Goal: Book appointment/travel/reservation

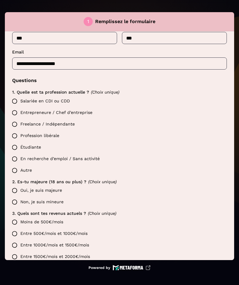
scroll to position [98, 0]
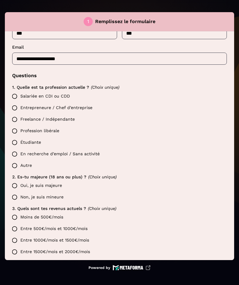
click at [36, 95] on label "Salariée en CDI ou CDD" at bounding box center [118, 97] width 218 height 12
click at [36, 185] on label "Oui, je suis majeure" at bounding box center [118, 186] width 218 height 12
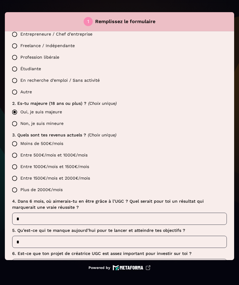
scroll to position [174, 0]
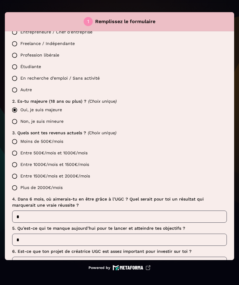
click at [42, 153] on label "Entre 500€/mois et 1000€/mois" at bounding box center [118, 153] width 218 height 12
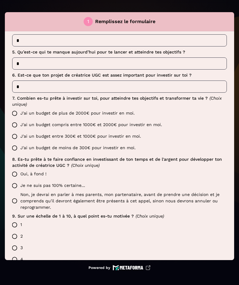
scroll to position [350, 0]
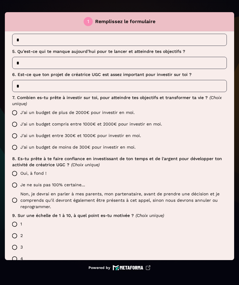
click at [47, 109] on label "J'ai un budget de plus de 2000€ pour investir en moi." at bounding box center [118, 113] width 218 height 12
click at [35, 175] on label "Oui, à fond !" at bounding box center [118, 174] width 218 height 12
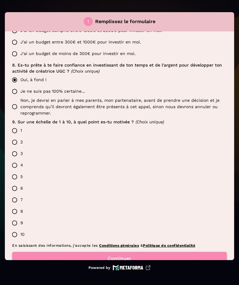
scroll to position [461, 0]
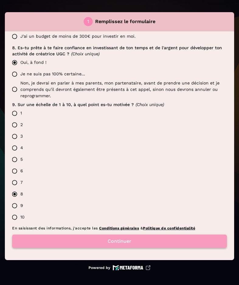
click at [124, 244] on button "Continuer" at bounding box center [119, 241] width 215 height 13
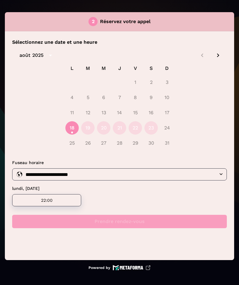
scroll to position [0, 0]
click at [216, 56] on icon "Next month" at bounding box center [217, 55] width 7 height 7
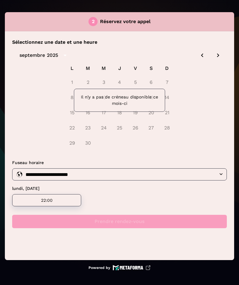
click at [204, 55] on icon "Previous month" at bounding box center [201, 55] width 7 height 7
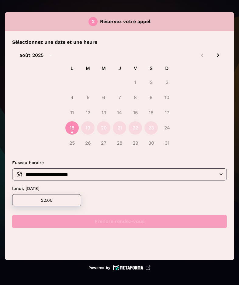
click at [217, 56] on icon "Next month" at bounding box center [217, 55] width 7 height 7
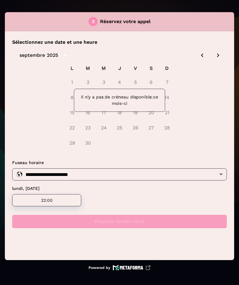
click at [140, 177] on input "**********" at bounding box center [124, 174] width 201 height 9
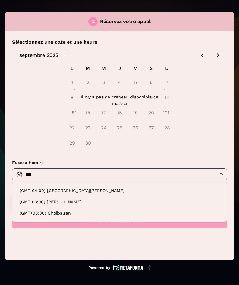
click at [55, 191] on li "(GMT-04:00) [GEOGRAPHIC_DATA][PERSON_NAME]" at bounding box center [119, 191] width 209 height 10
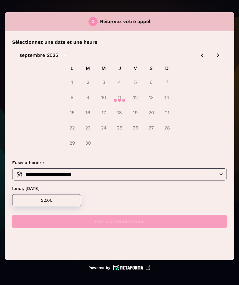
type input "**********"
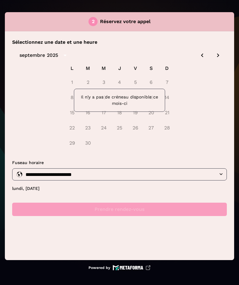
click at [57, 53] on div "2025" at bounding box center [52, 55] width 11 height 7
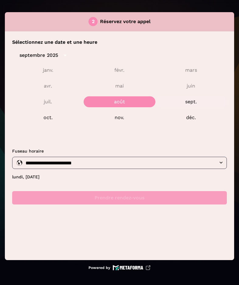
click at [183, 102] on button "sept." at bounding box center [190, 101] width 71 height 11
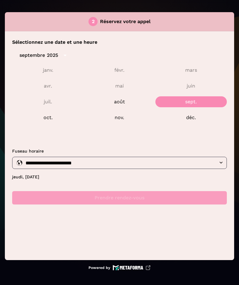
click at [104, 138] on div "septembre 2025 janv. févr. mars avr. mai juin juil. août sept. oct. nov. déc." at bounding box center [119, 94] width 215 height 97
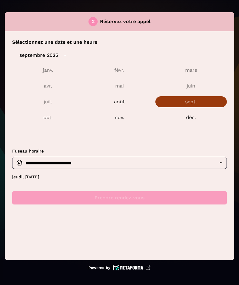
click at [200, 103] on button "sept." at bounding box center [190, 101] width 71 height 11
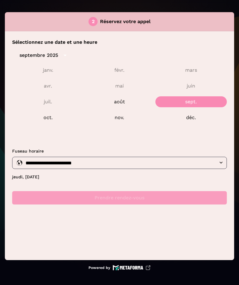
click at [125, 188] on div "**********" at bounding box center [119, 122] width 215 height 166
click at [65, 56] on icon "calendar view is open, switch to year view" at bounding box center [65, 56] width 3 height 2
